Goal: Navigation & Orientation: Go to known website

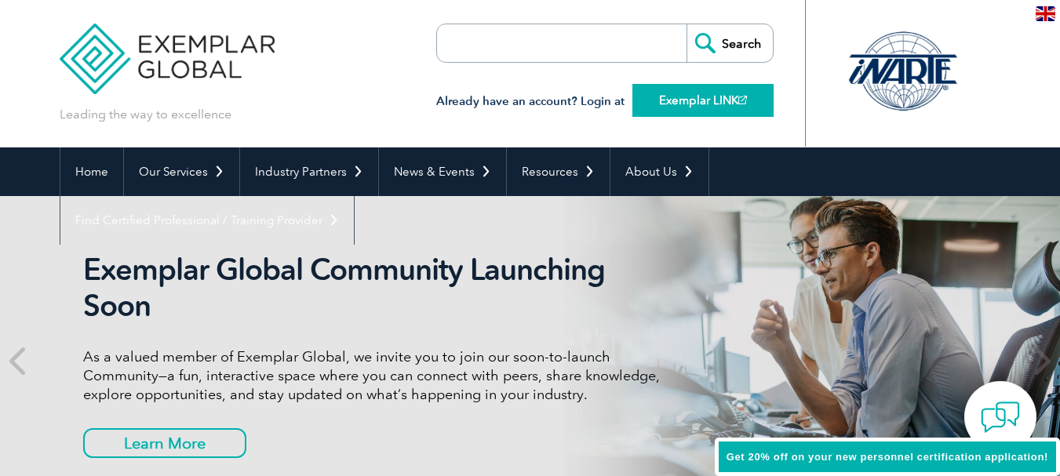
click at [677, 102] on link "Exemplar LINK" at bounding box center [702, 100] width 141 height 33
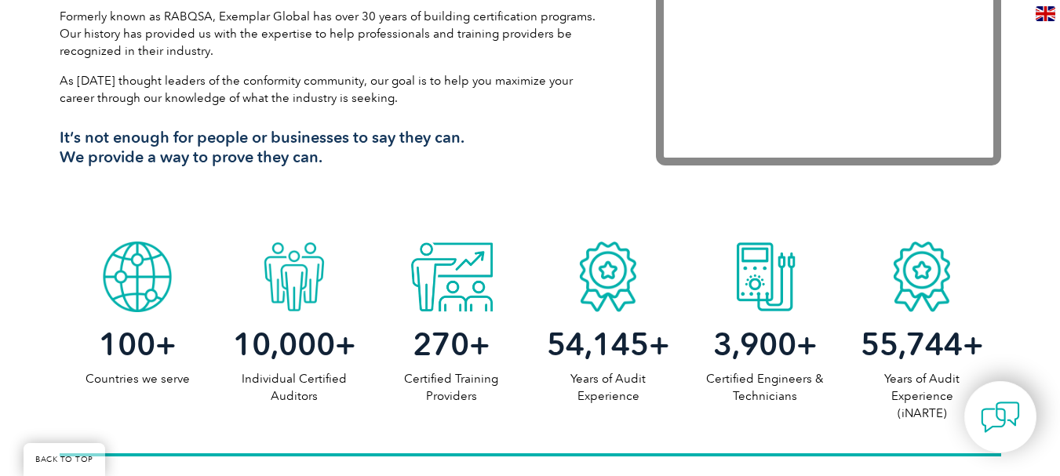
scroll to position [78, 0]
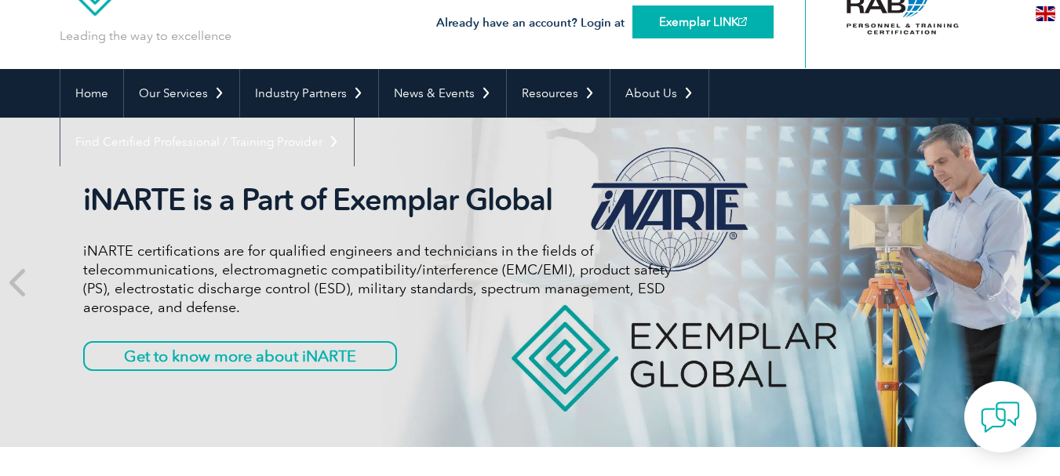
click at [689, 21] on link "Exemplar LINK" at bounding box center [702, 21] width 141 height 33
